Goal: Register for event/course

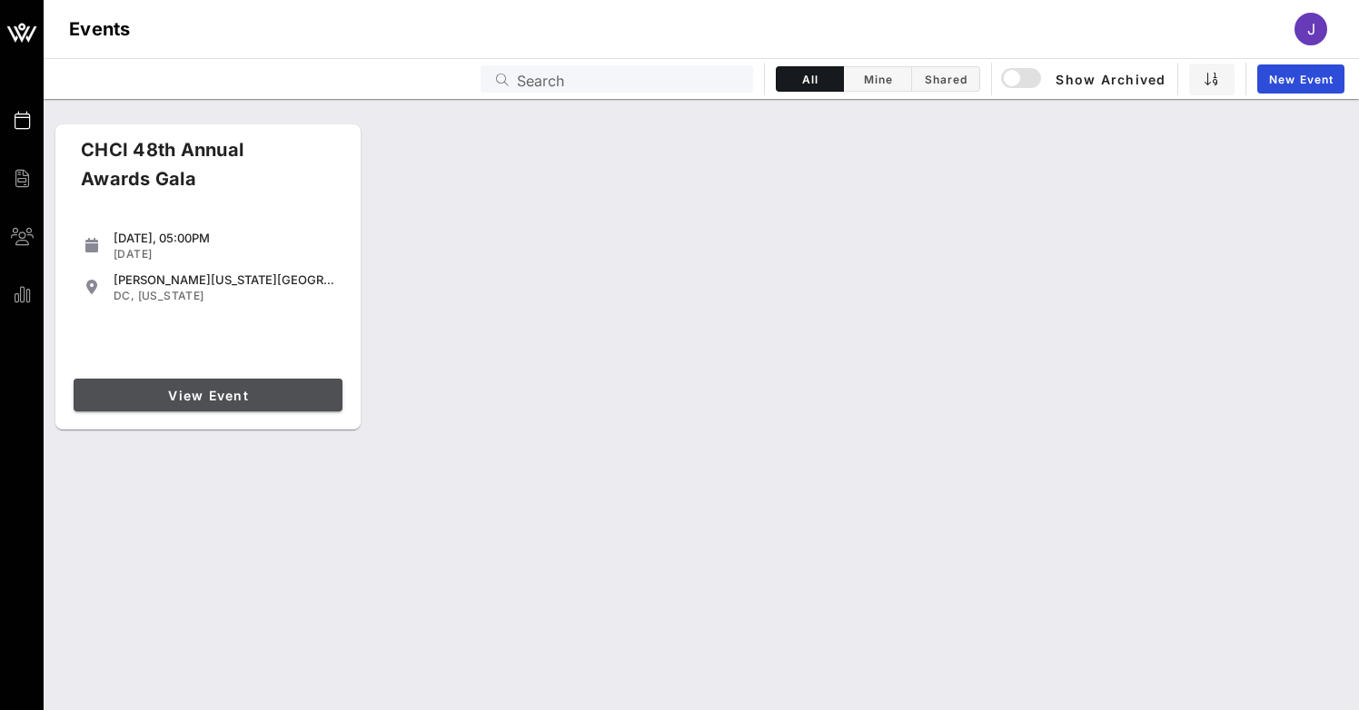
click at [219, 395] on span "View Event" at bounding box center [208, 395] width 254 height 15
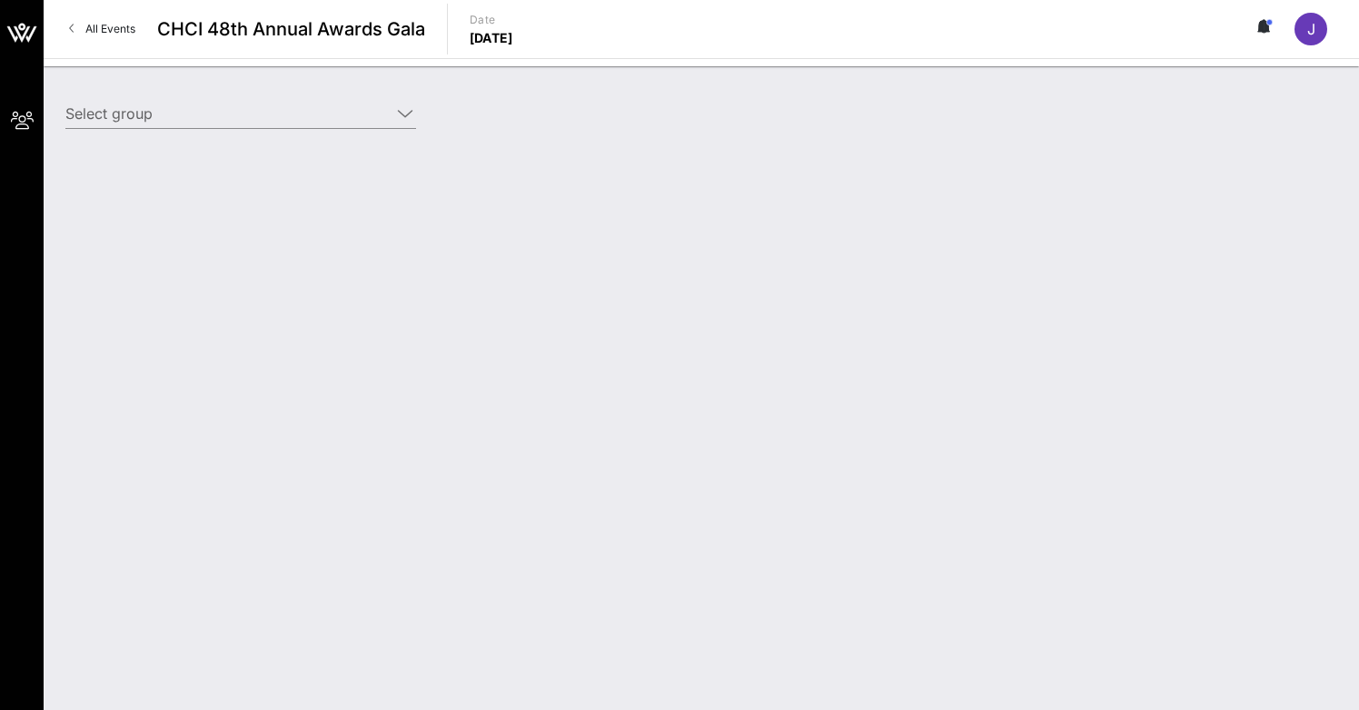
type input "Somos Votantes (Somos Votantes) [[PERSON_NAME], [PERSON_NAME][EMAIL_ADDRESS][DO…"
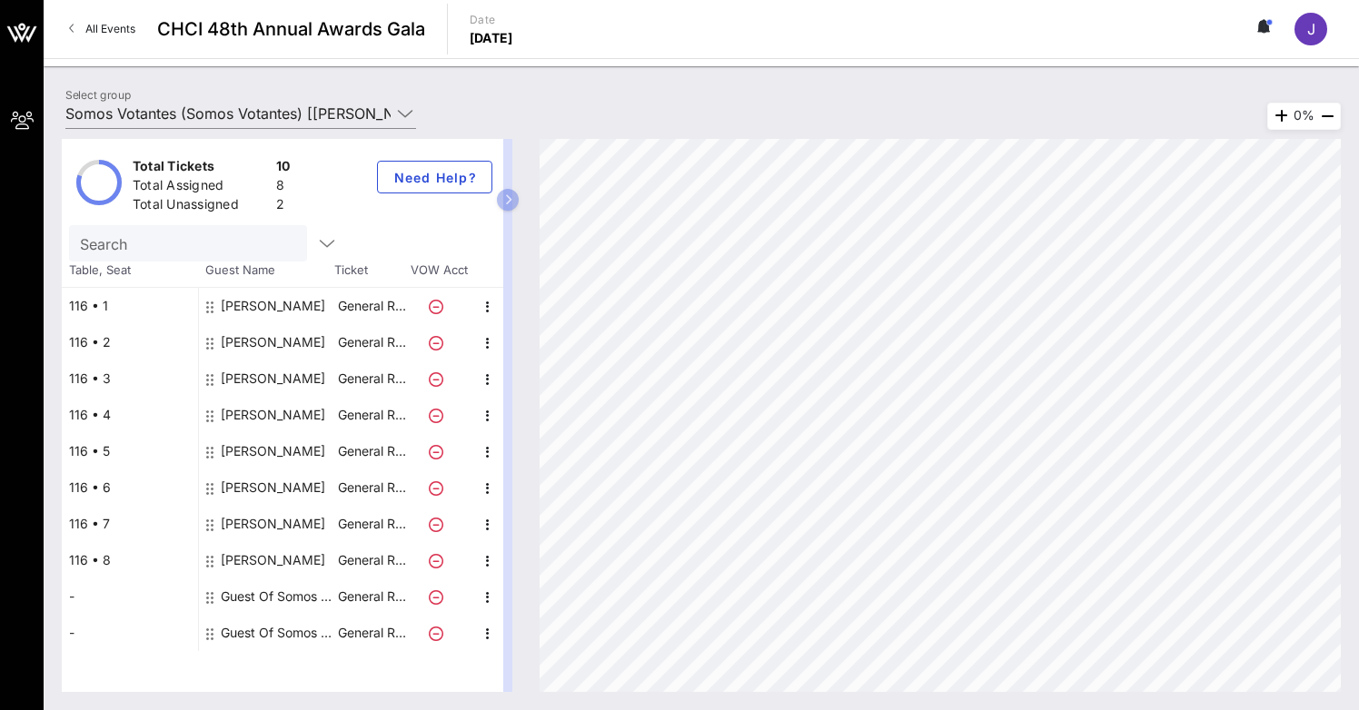
click at [269, 564] on div "[PERSON_NAME]" at bounding box center [273, 560] width 104 height 36
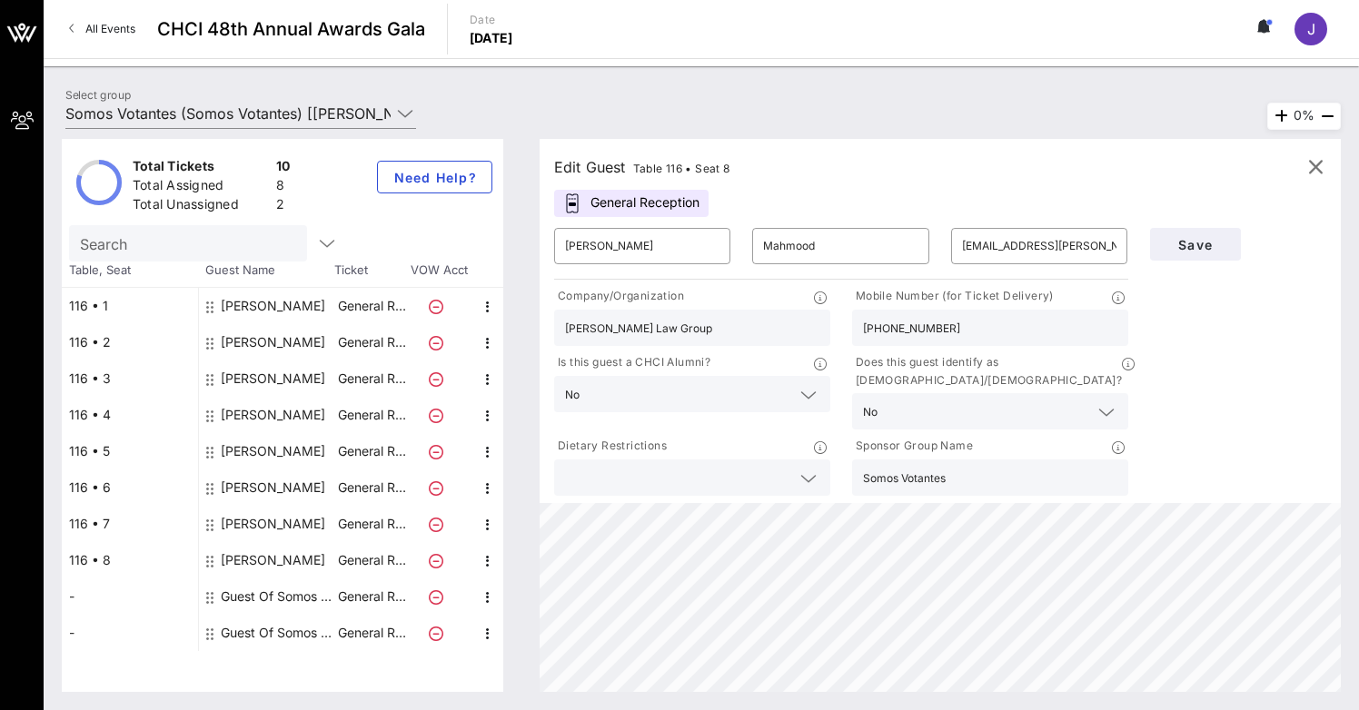
click at [950, 319] on input "[PHONE_NUMBER]" at bounding box center [990, 328] width 254 height 24
paste input "[PHONE_NUMBER]"
type input "[PHONE_NUMBER]"
click at [1206, 247] on span "Save" at bounding box center [1195, 244] width 62 height 15
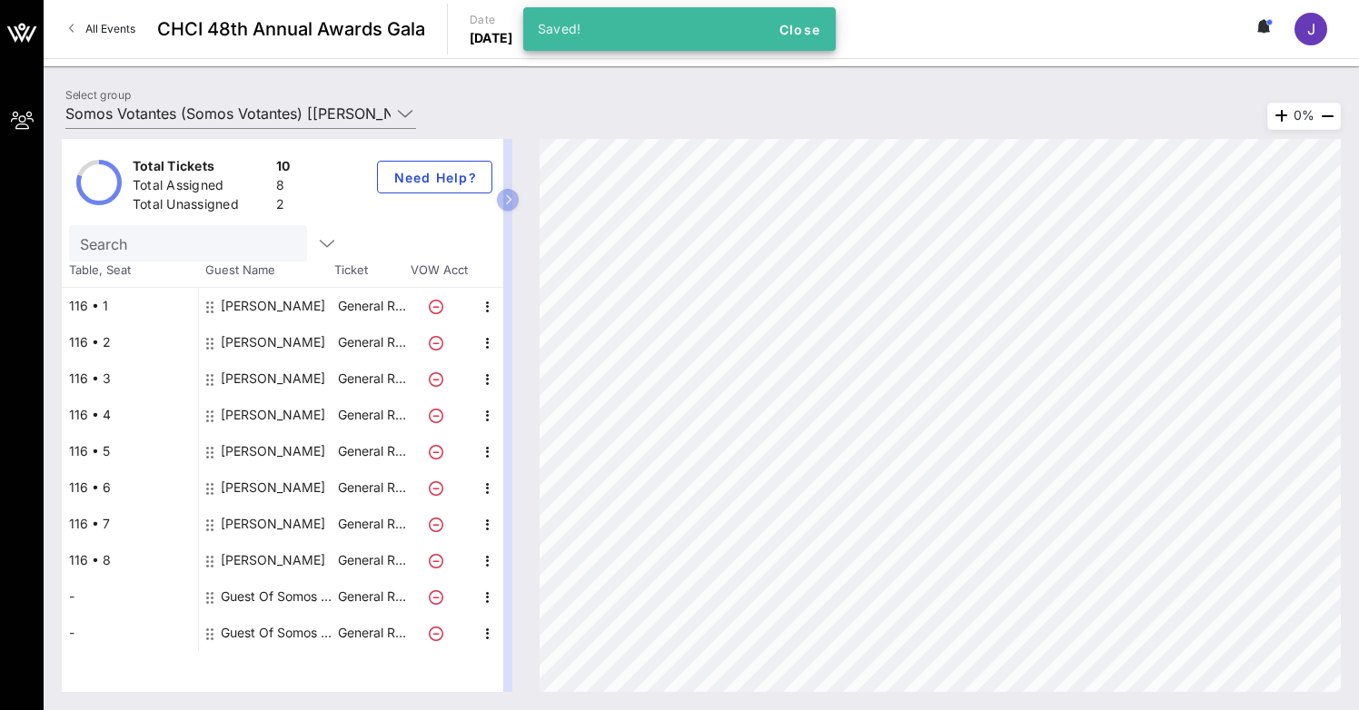
click at [297, 558] on div "[PERSON_NAME]" at bounding box center [273, 560] width 104 height 36
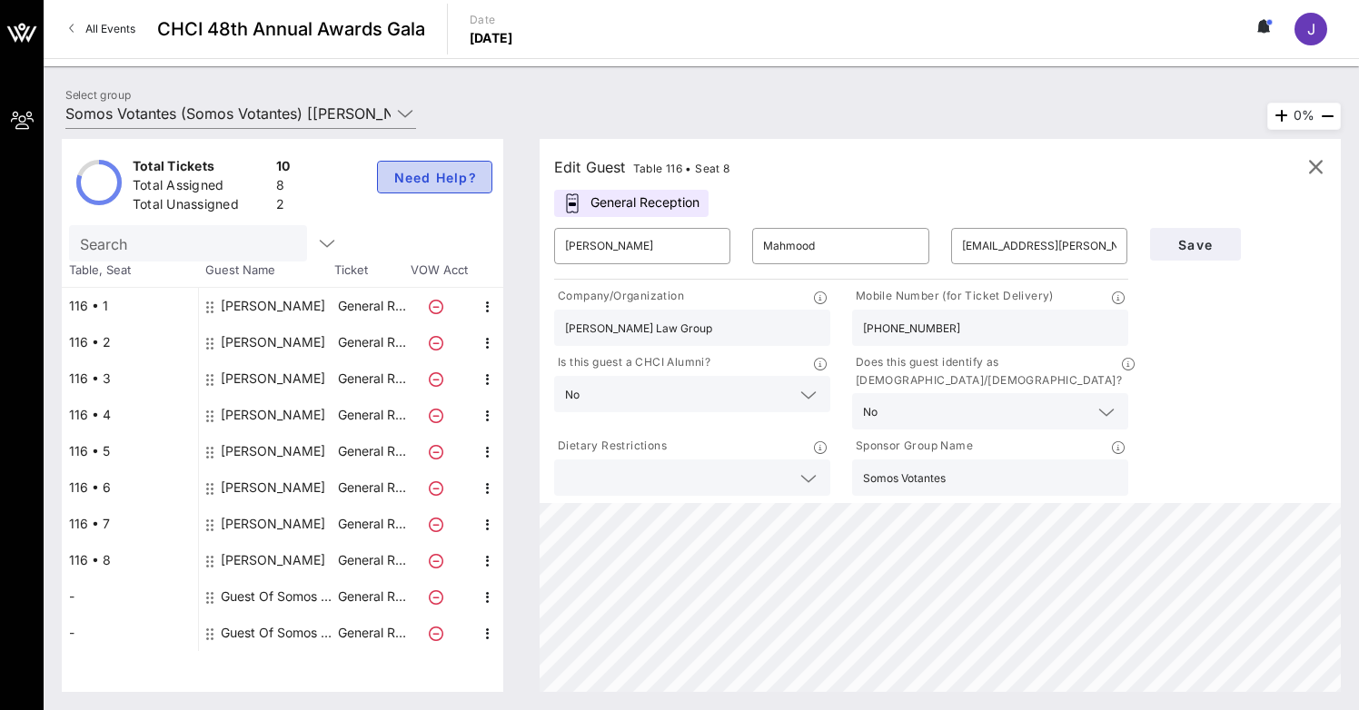
click at [441, 178] on span "Need Help?" at bounding box center [434, 177] width 84 height 15
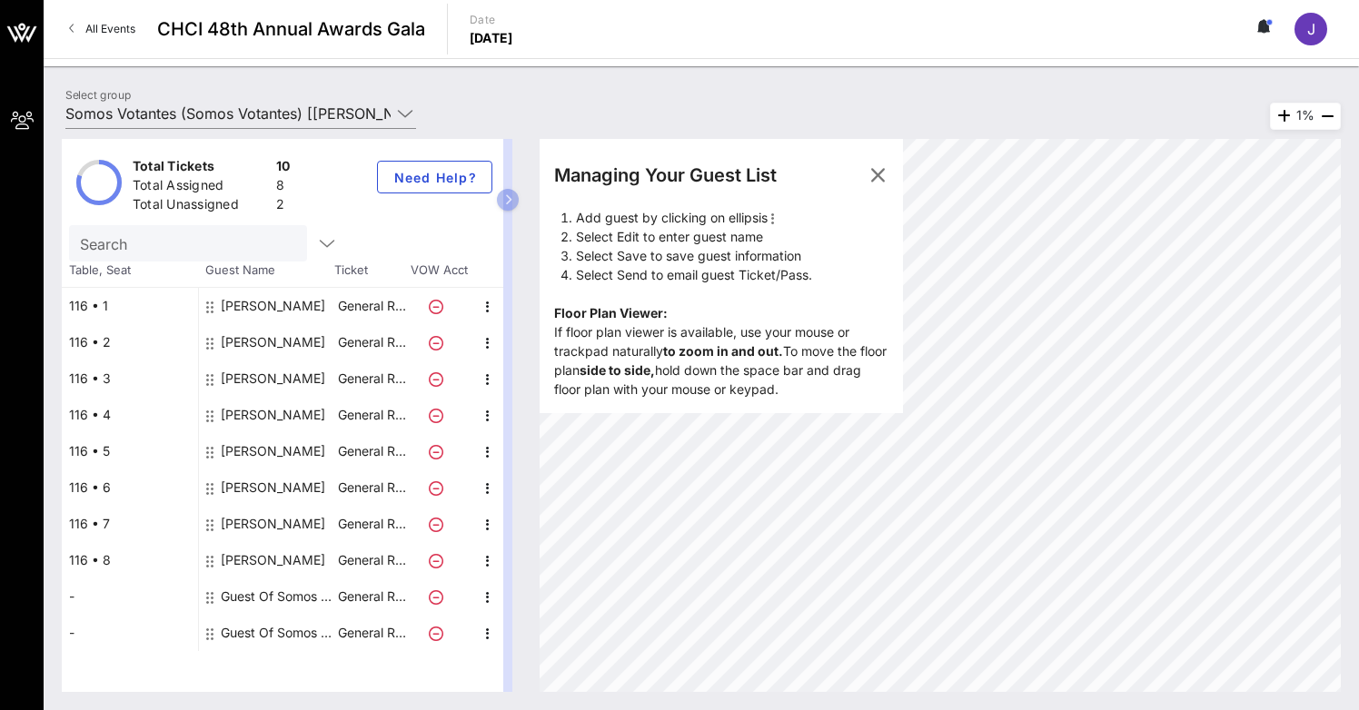
click at [261, 598] on div "Guest Of Somos Votantes" at bounding box center [278, 596] width 114 height 36
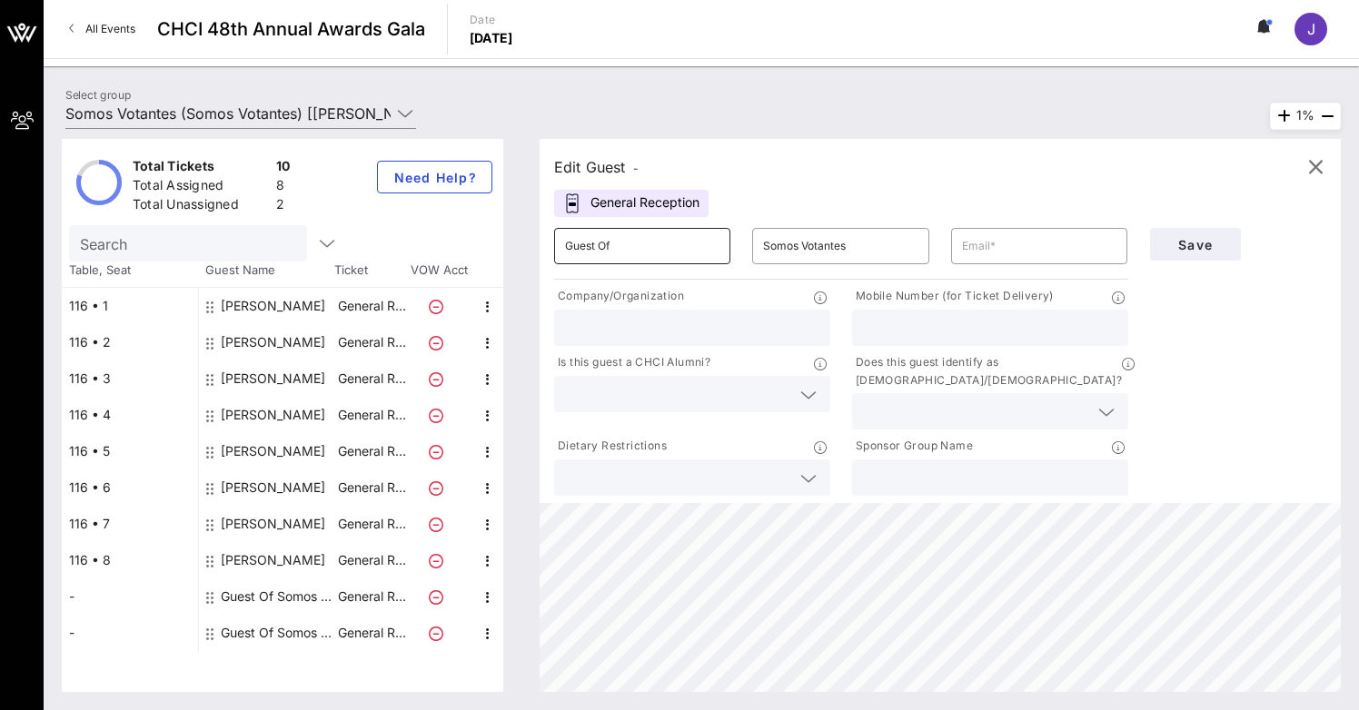
click at [631, 243] on input "Guest Of" at bounding box center [642, 246] width 154 height 29
type input "[PERSON_NAME]"
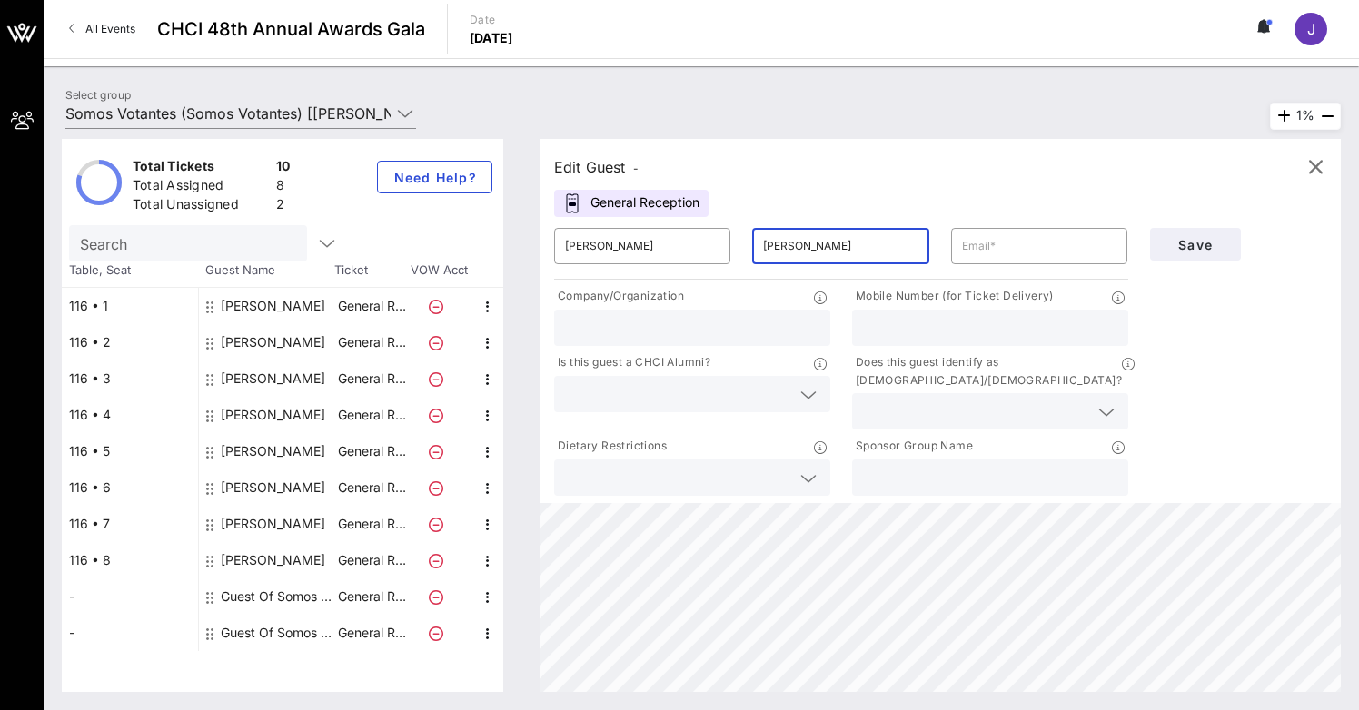
click at [730, 334] on input "text" at bounding box center [692, 328] width 254 height 24
type input "Pivotal"
click at [1016, 249] on input "text" at bounding box center [1039, 246] width 154 height 29
paste input "[PERSON_NAME][EMAIL_ADDRESS][DOMAIN_NAME]"
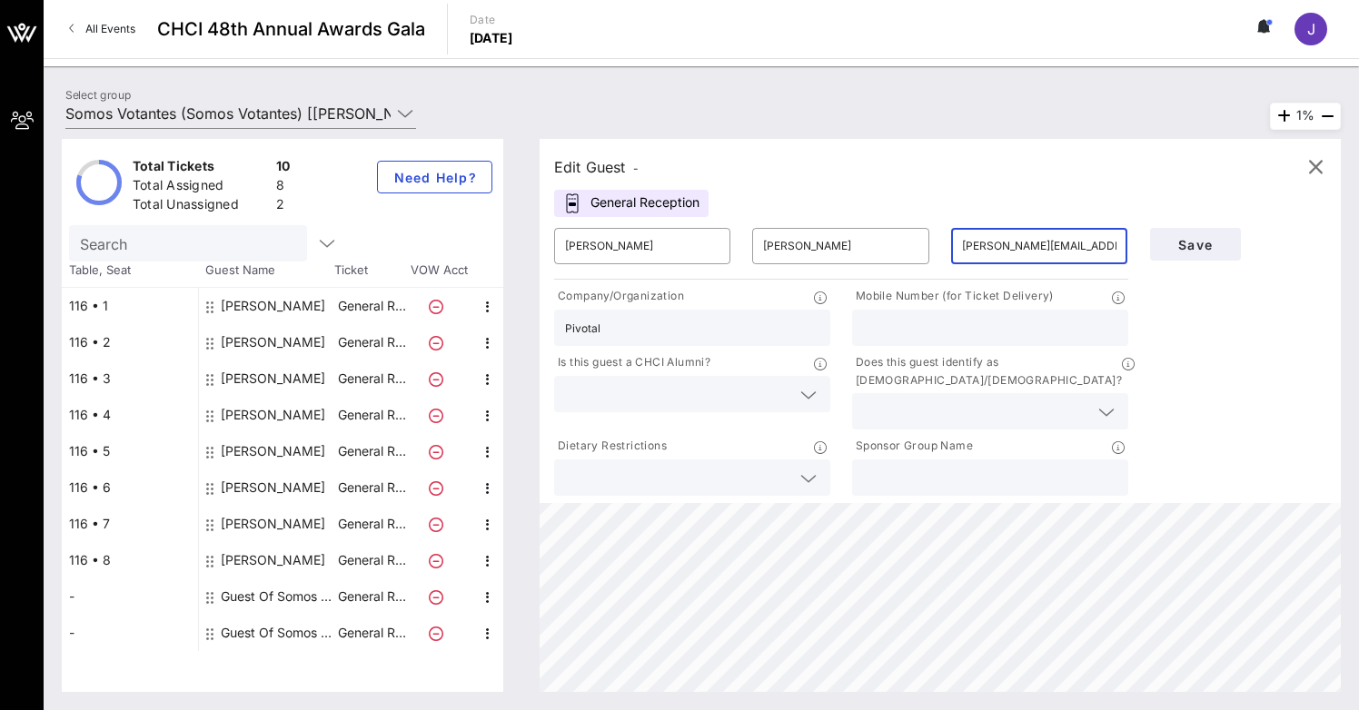
type input "[PERSON_NAME][EMAIL_ADDRESS][DOMAIN_NAME]"
click at [988, 319] on input "text" at bounding box center [990, 328] width 254 height 24
click at [972, 400] on input "text" at bounding box center [975, 412] width 225 height 24
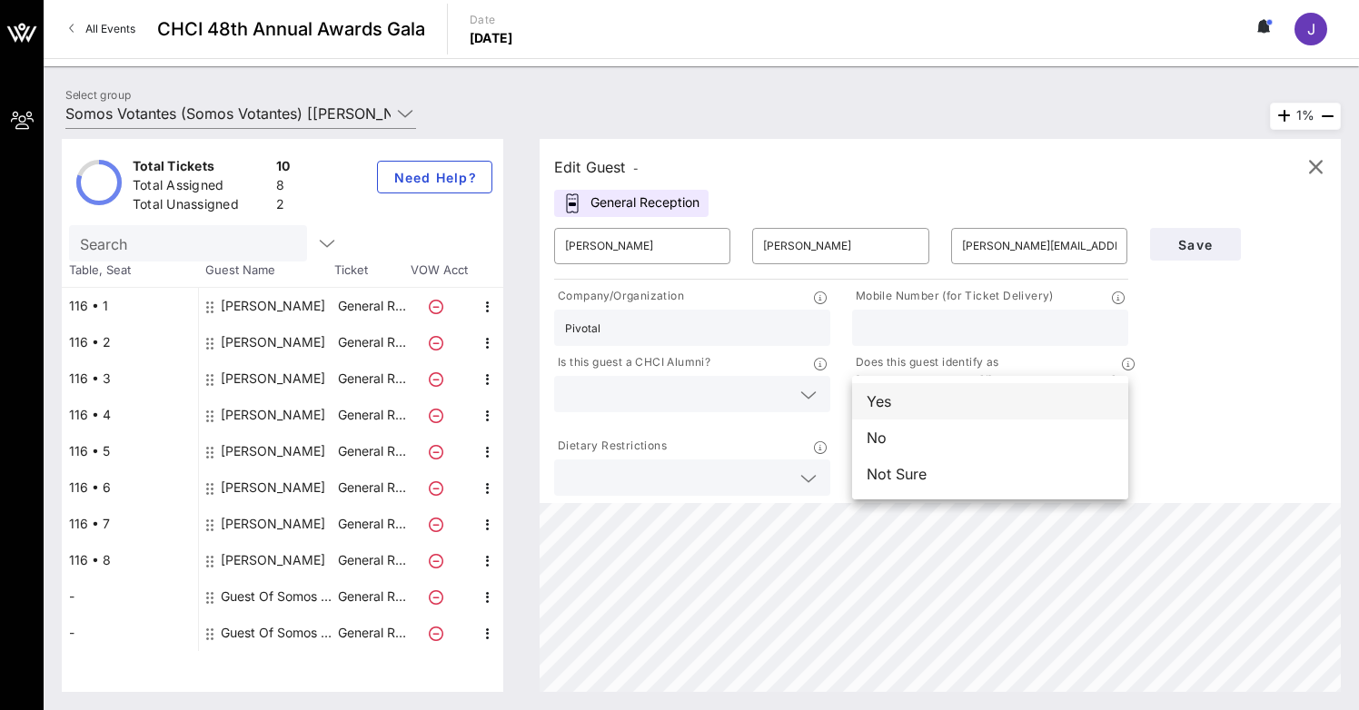
click at [943, 404] on div "Yes" at bounding box center [990, 401] width 276 height 36
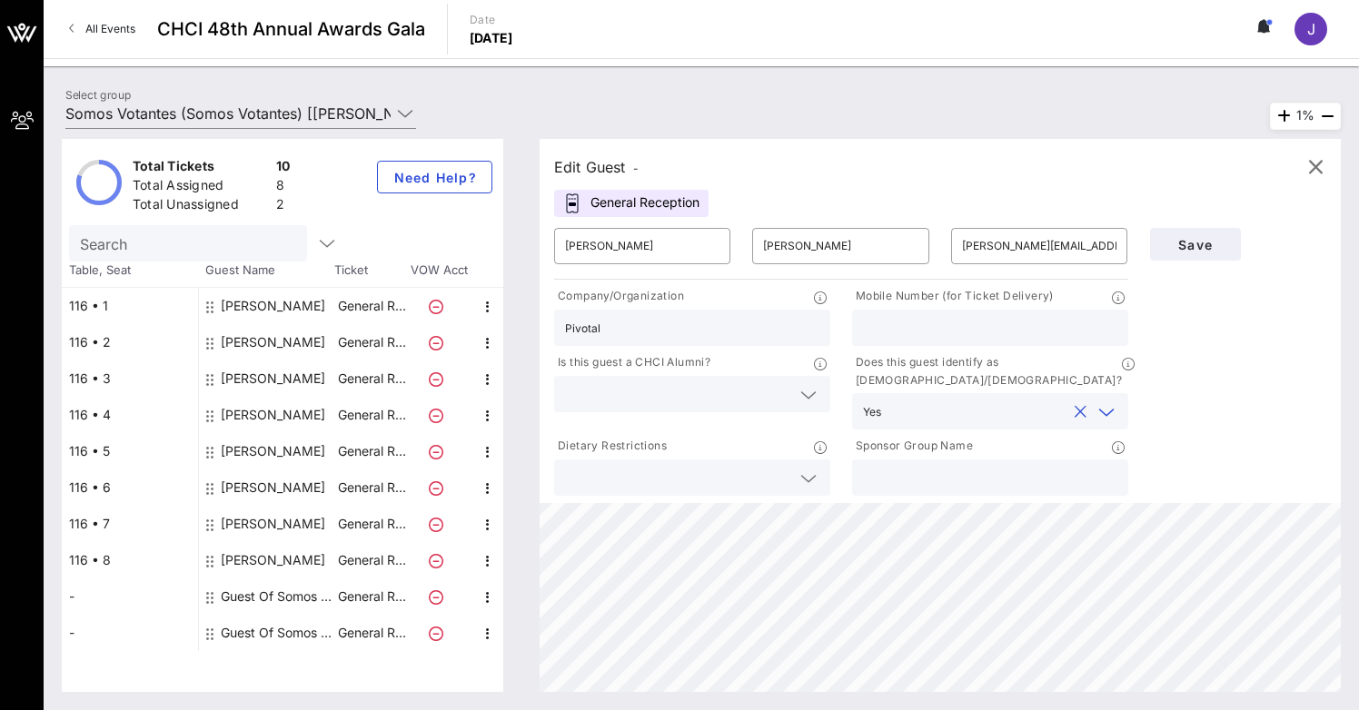
click at [925, 329] on input "text" at bounding box center [990, 328] width 254 height 24
click at [710, 334] on input "Pivotal" at bounding box center [692, 328] width 254 height 24
paste input "Ventures"
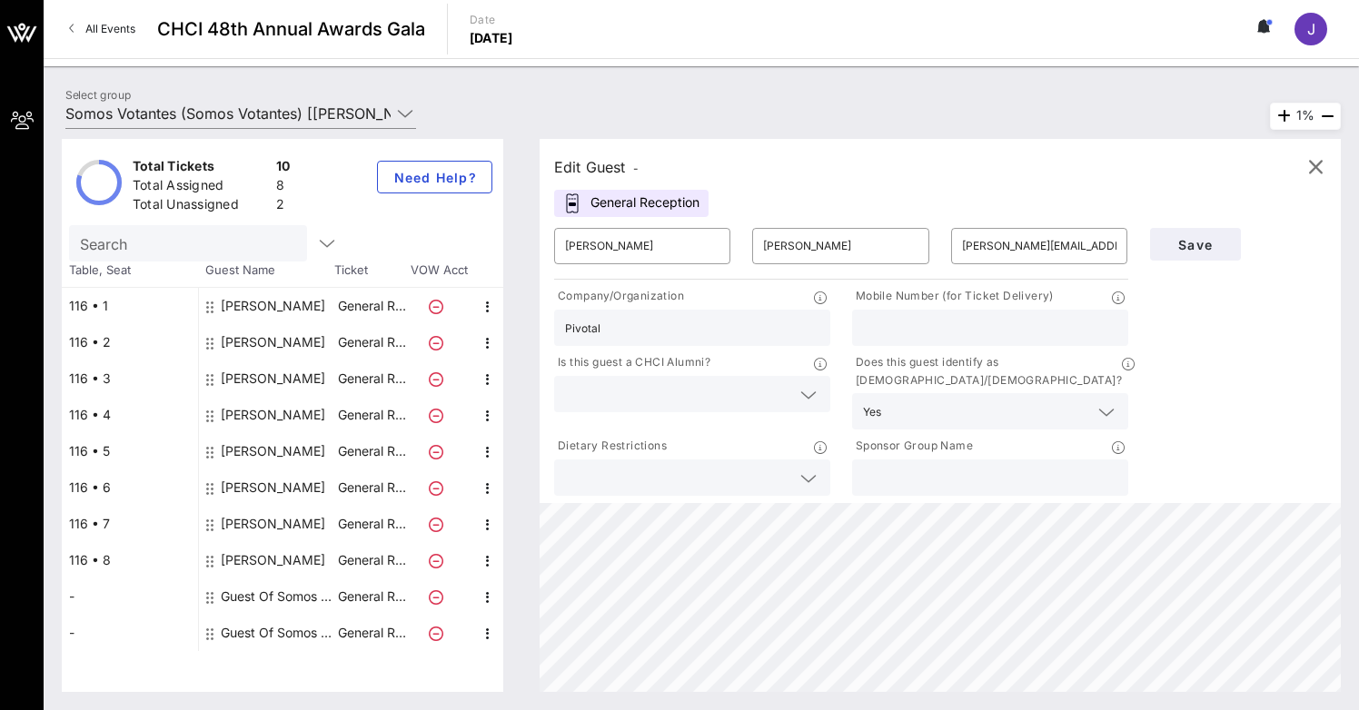
click at [673, 341] on div "Pivotal" at bounding box center [692, 328] width 254 height 36
click at [668, 331] on input "Pivotal" at bounding box center [692, 328] width 254 height 24
paste input "Ventures"
type input "Pivotal Ventures"
click at [683, 398] on input "text" at bounding box center [677, 394] width 225 height 24
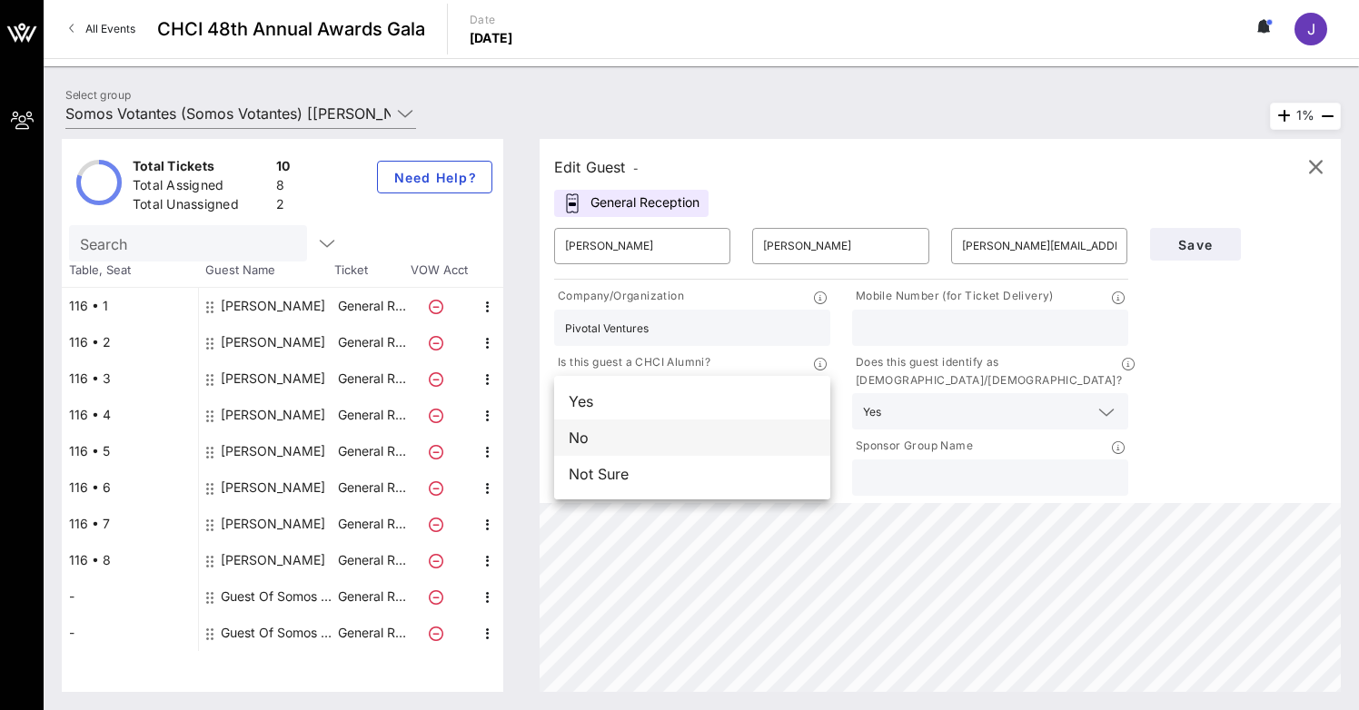
click at [679, 436] on div "No" at bounding box center [692, 438] width 276 height 36
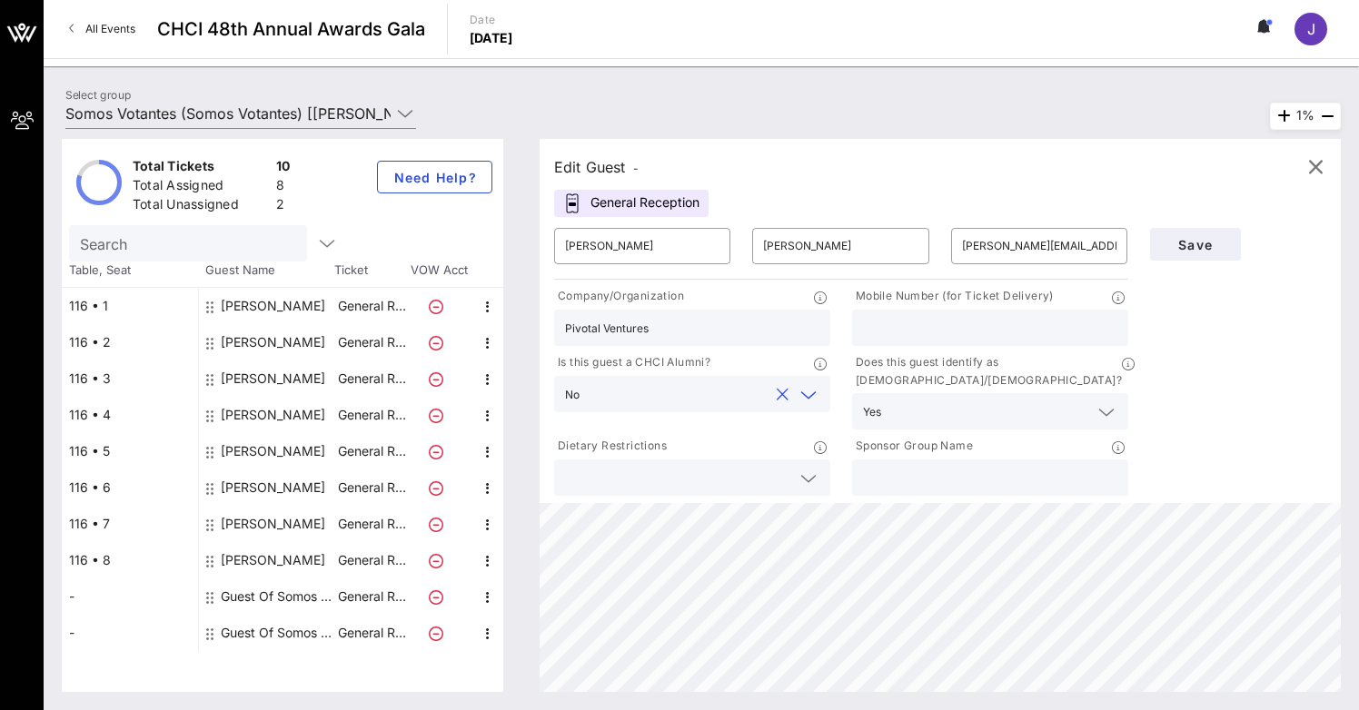
click at [928, 476] on div at bounding box center [990, 478] width 254 height 36
type input "Somos Votantes"
click at [659, 466] on input "text" at bounding box center [677, 478] width 225 height 24
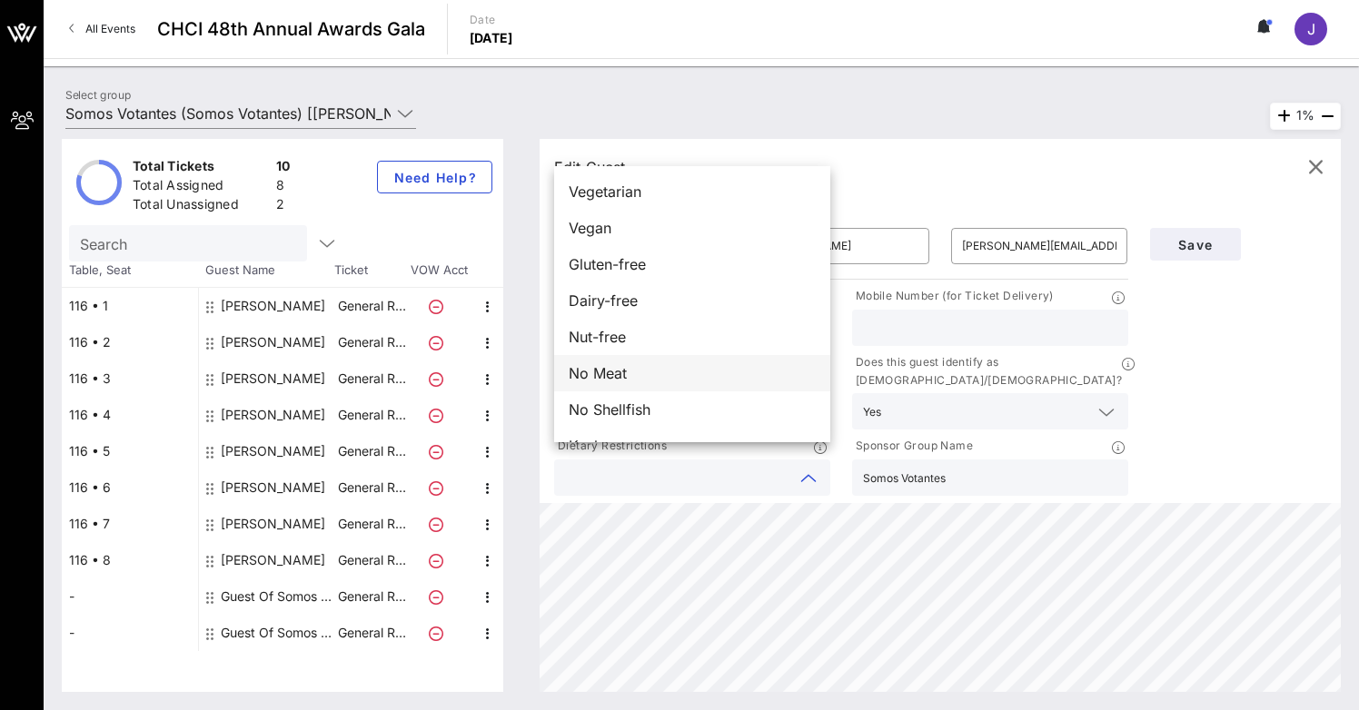
scroll to position [29, 0]
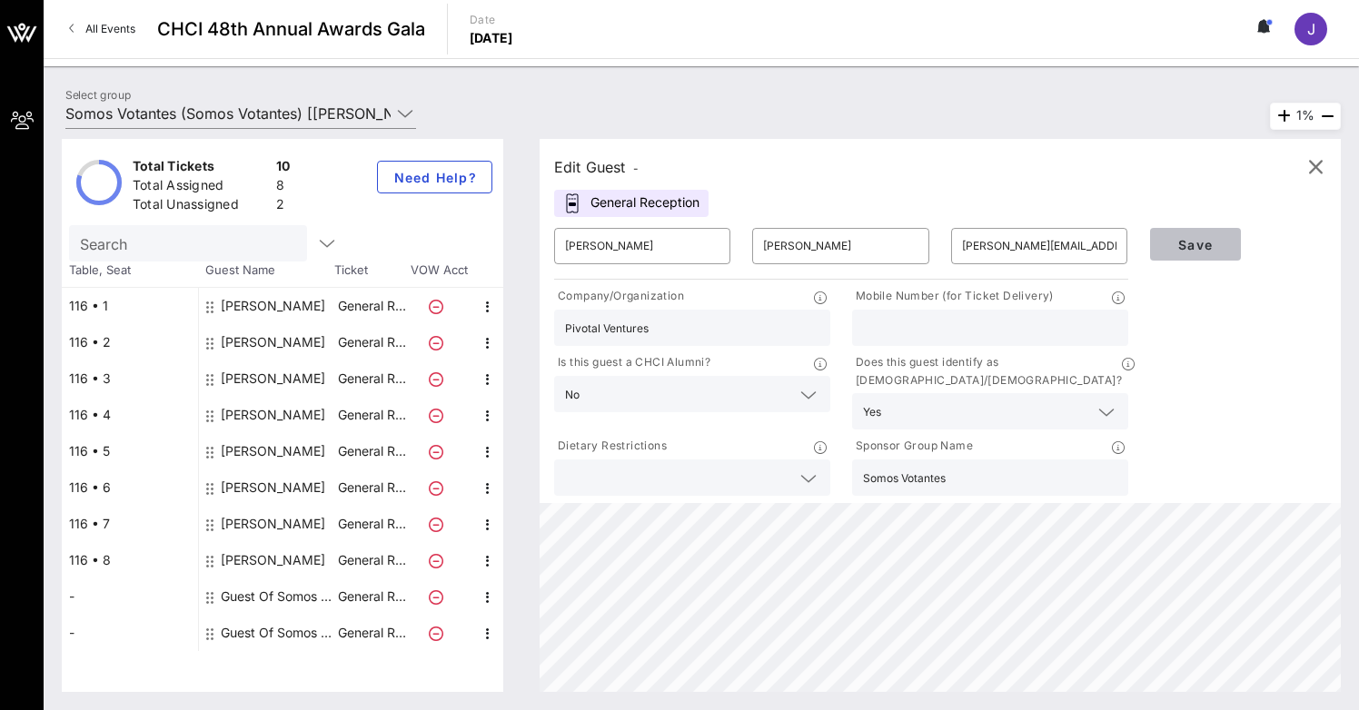
click at [1182, 250] on span "Save" at bounding box center [1195, 244] width 62 height 15
